Goal: Check status: Check status

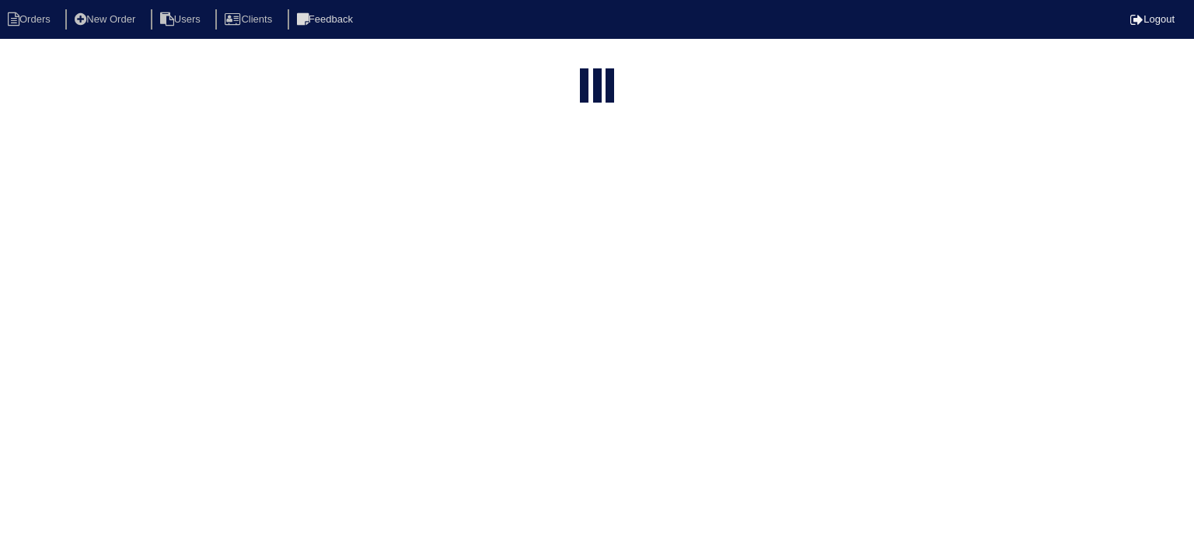
select select "15"
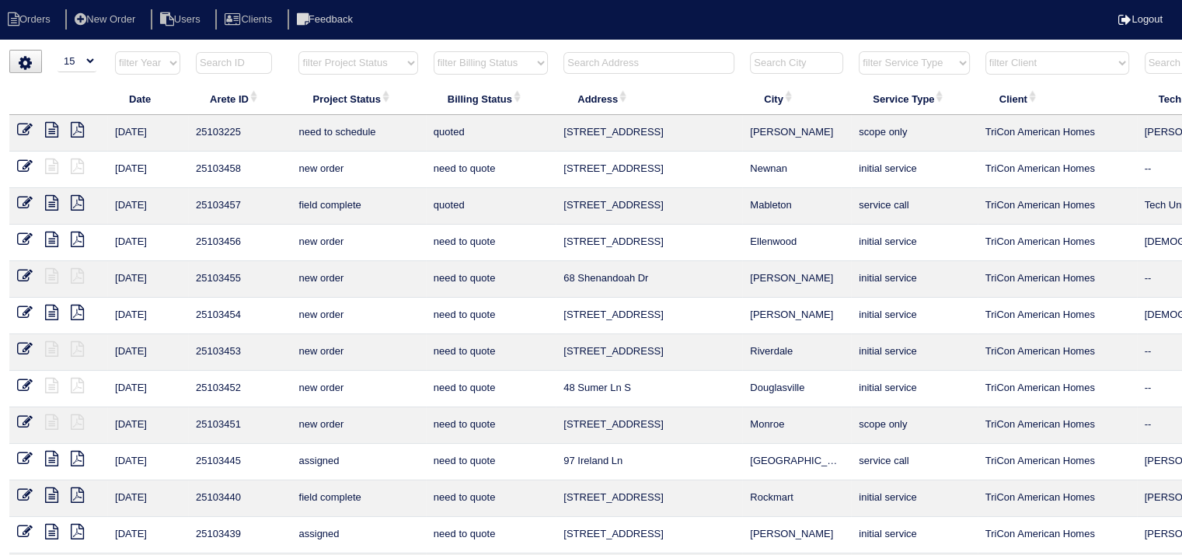
click at [653, 59] on input "text" at bounding box center [648, 63] width 171 height 22
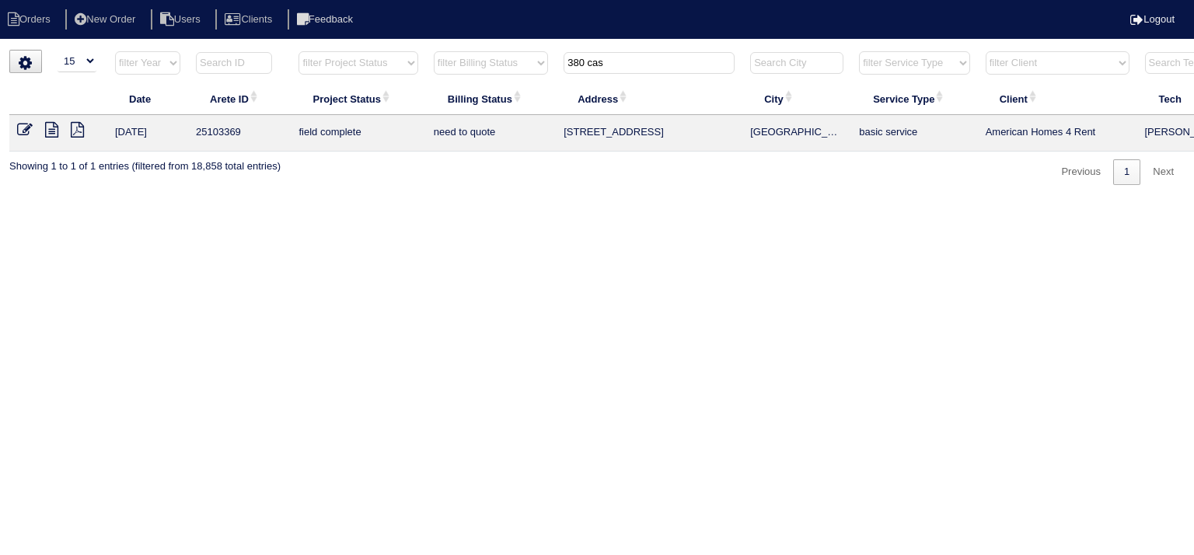
type input "380 cas"
click at [56, 129] on icon at bounding box center [51, 130] width 13 height 16
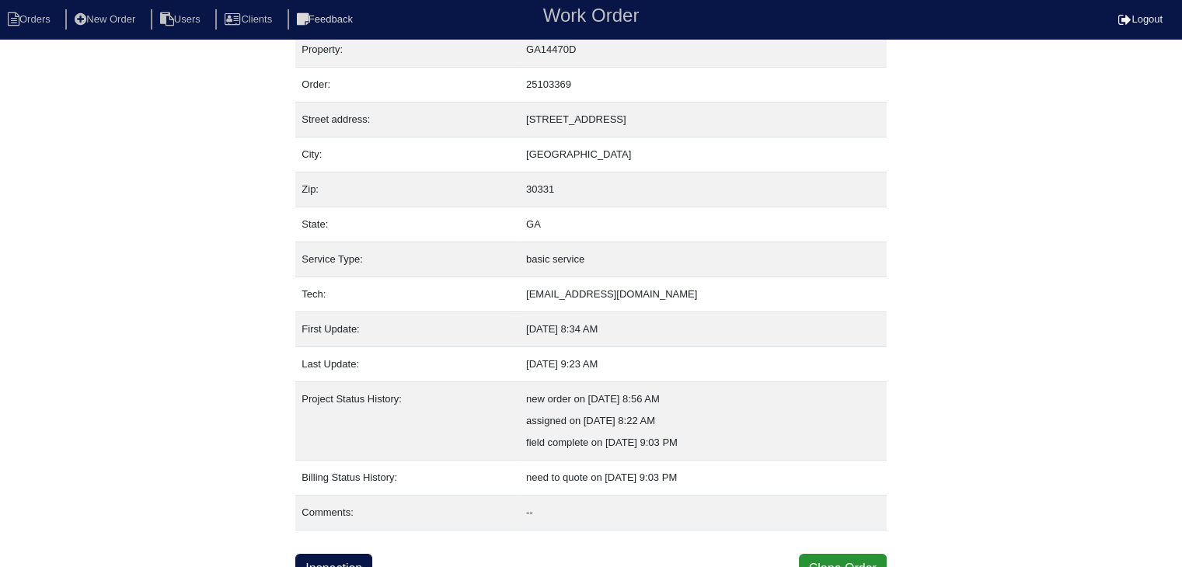
scroll to position [31, 0]
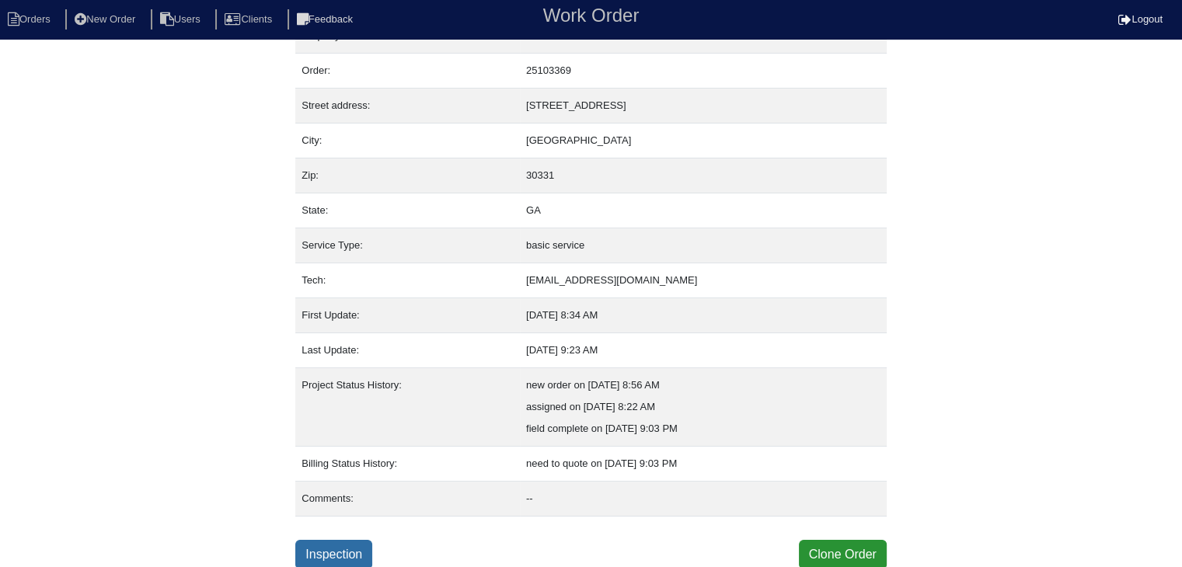
click at [342, 549] on link "Inspection" at bounding box center [333, 555] width 77 height 30
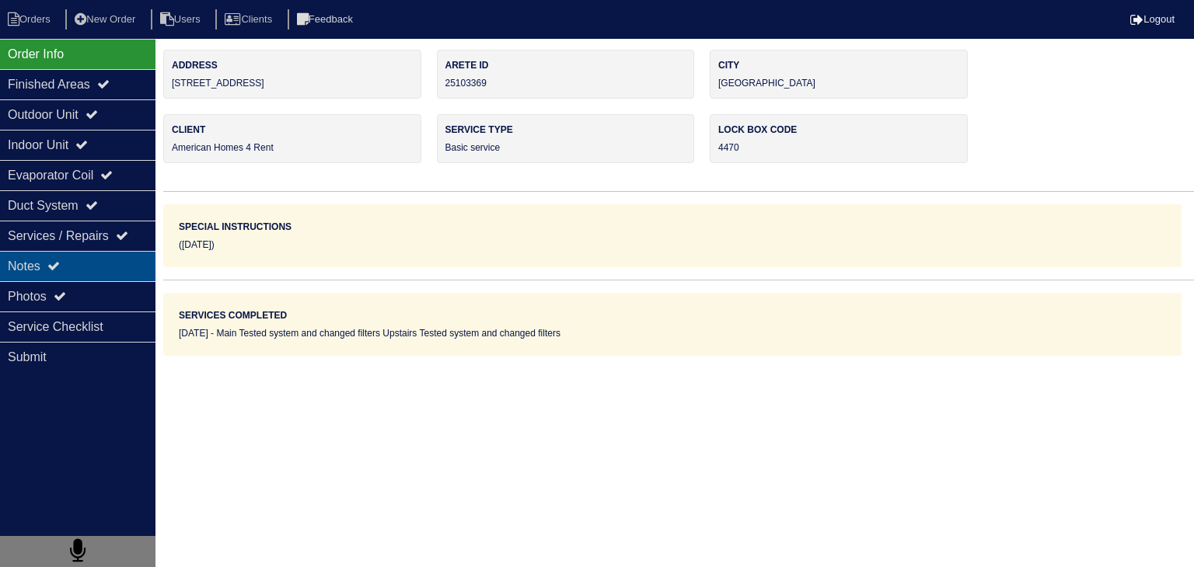
click at [94, 275] on div "Notes" at bounding box center [77, 266] width 155 height 30
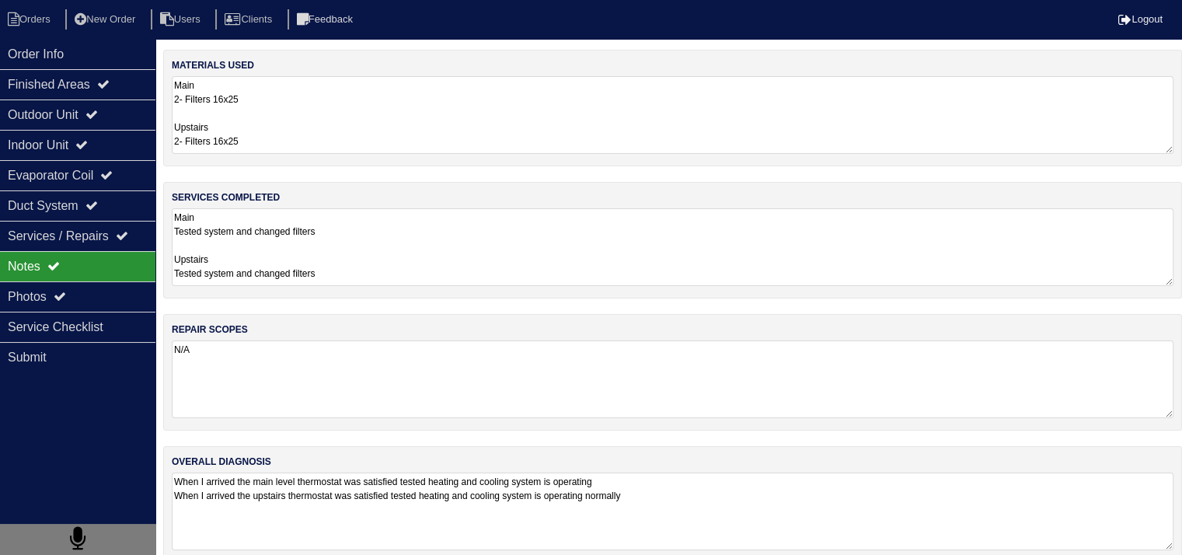
click at [291, 262] on textarea "Main Tested system and changed filters Upstairs Tested system and changed filte…" at bounding box center [673, 247] width 1002 height 78
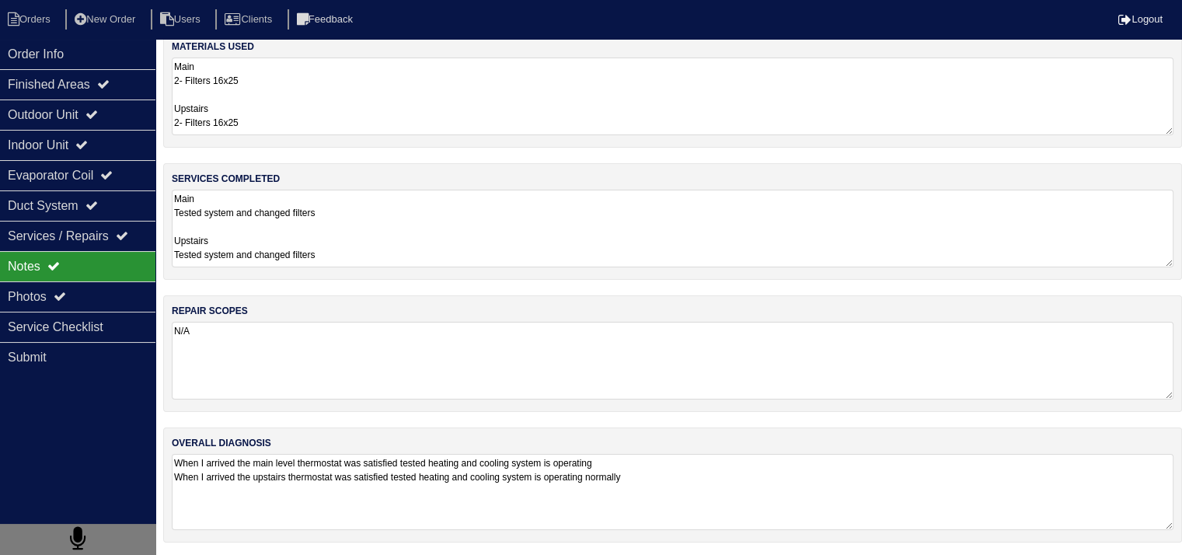
click at [323, 455] on textarea "When I arrived the main level thermostat was satisfied tested heating and cooli…" at bounding box center [673, 492] width 1002 height 76
